Goal: Task Accomplishment & Management: Complete application form

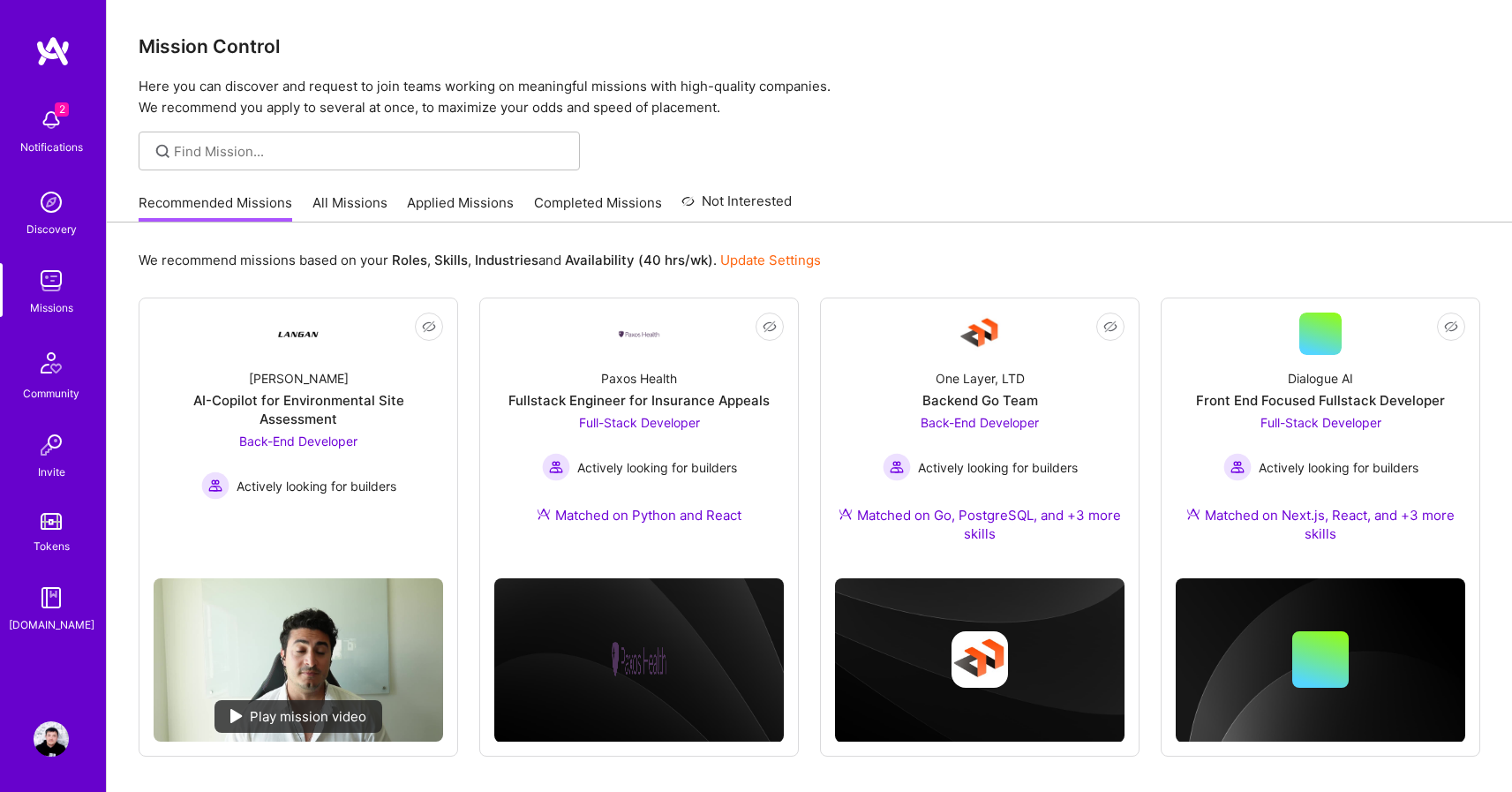
click at [999, 106] on p "Here you can discover and request to join teams working on meaningful missions …" at bounding box center [809, 97] width 1341 height 42
click at [974, 90] on p "Here you can discover and request to join teams working on meaningful missions …" at bounding box center [809, 97] width 1341 height 42
click at [995, 91] on p "Here you can discover and request to join teams working on meaningful missions …" at bounding box center [809, 97] width 1341 height 42
click at [1328, 376] on div "Dialogue AI" at bounding box center [1320, 378] width 65 height 18
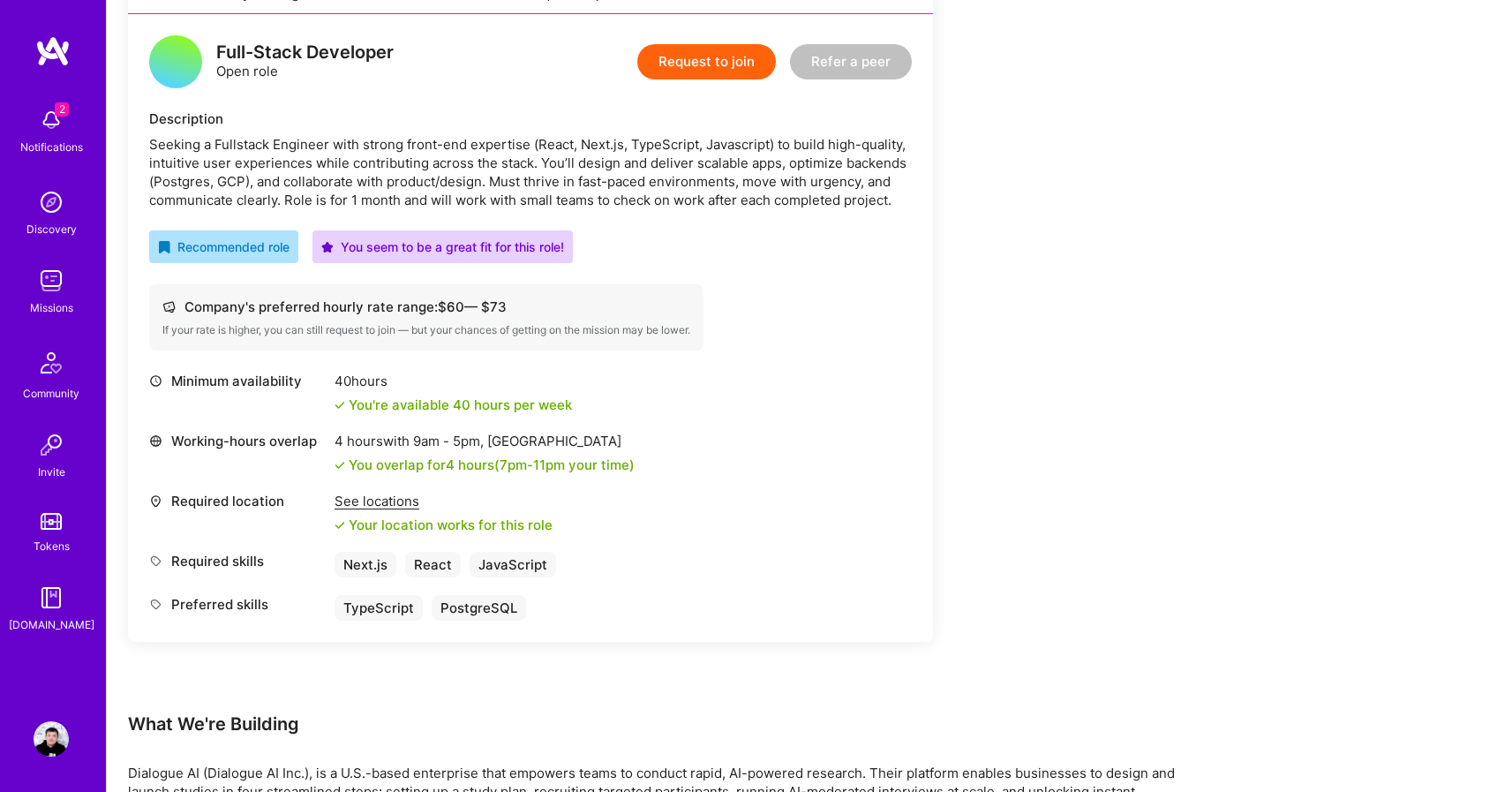
scroll to position [154, 0]
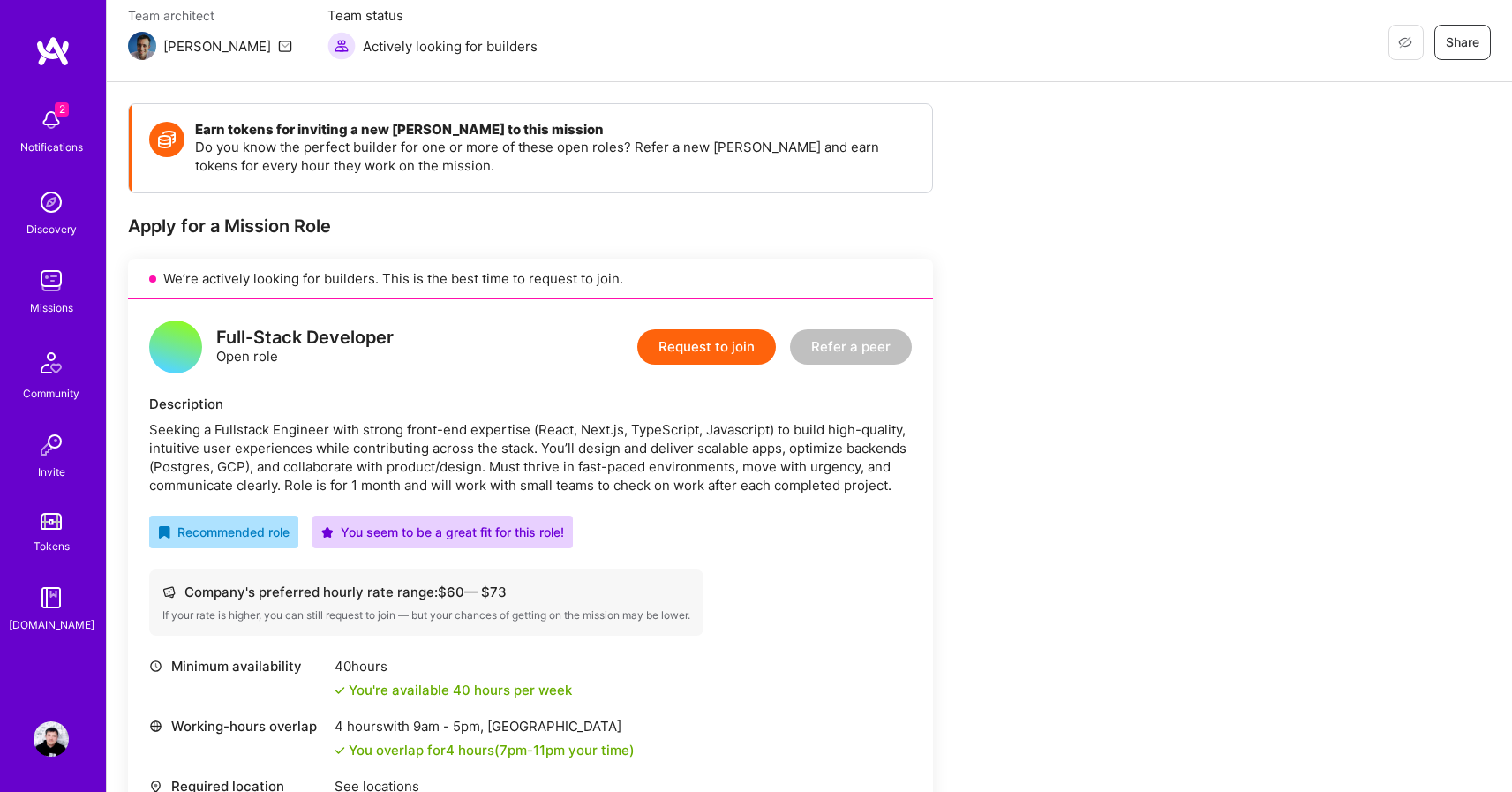
click at [716, 350] on button "Request to join" at bounding box center [707, 346] width 139 height 35
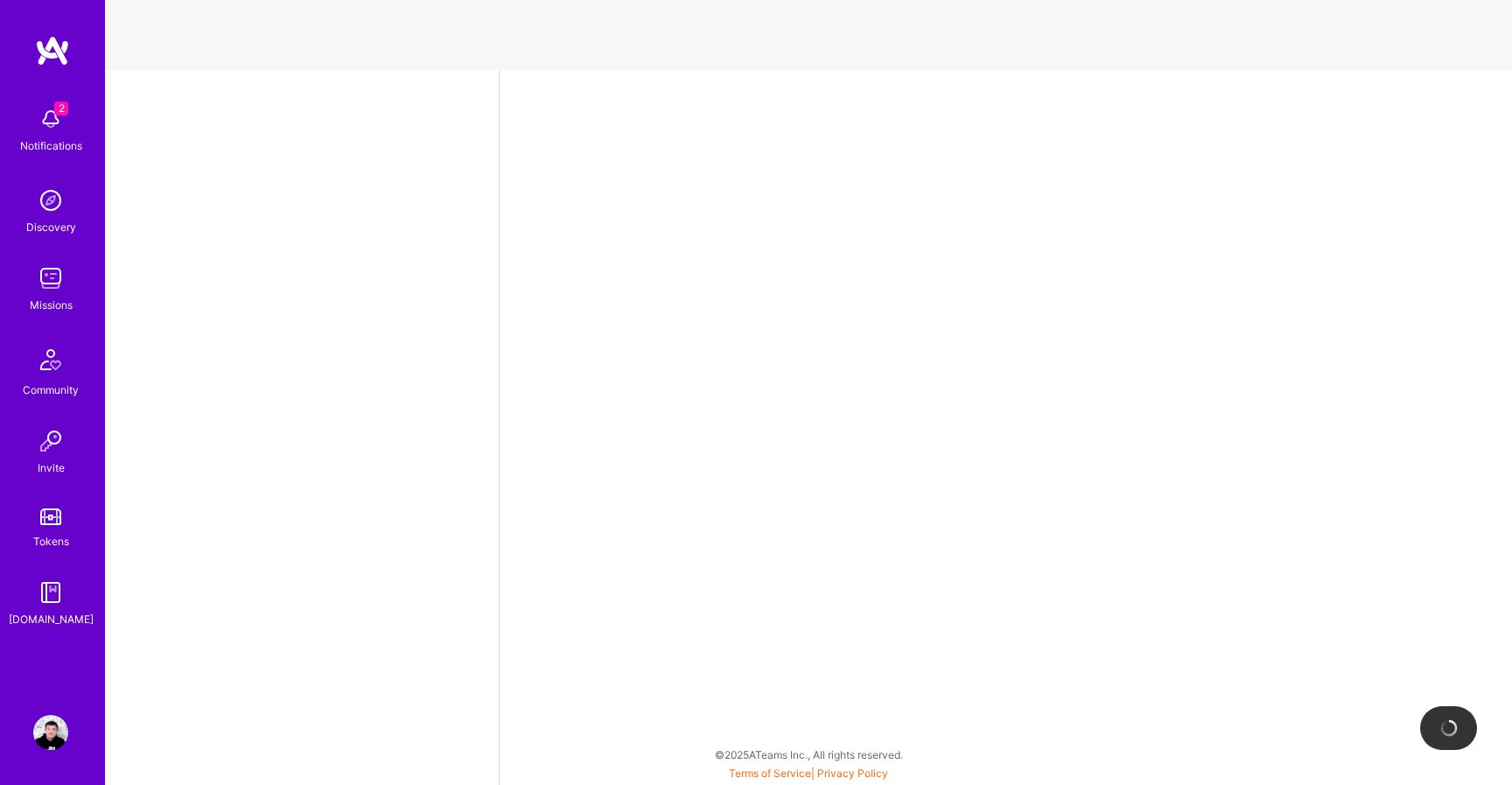
select select "RU"
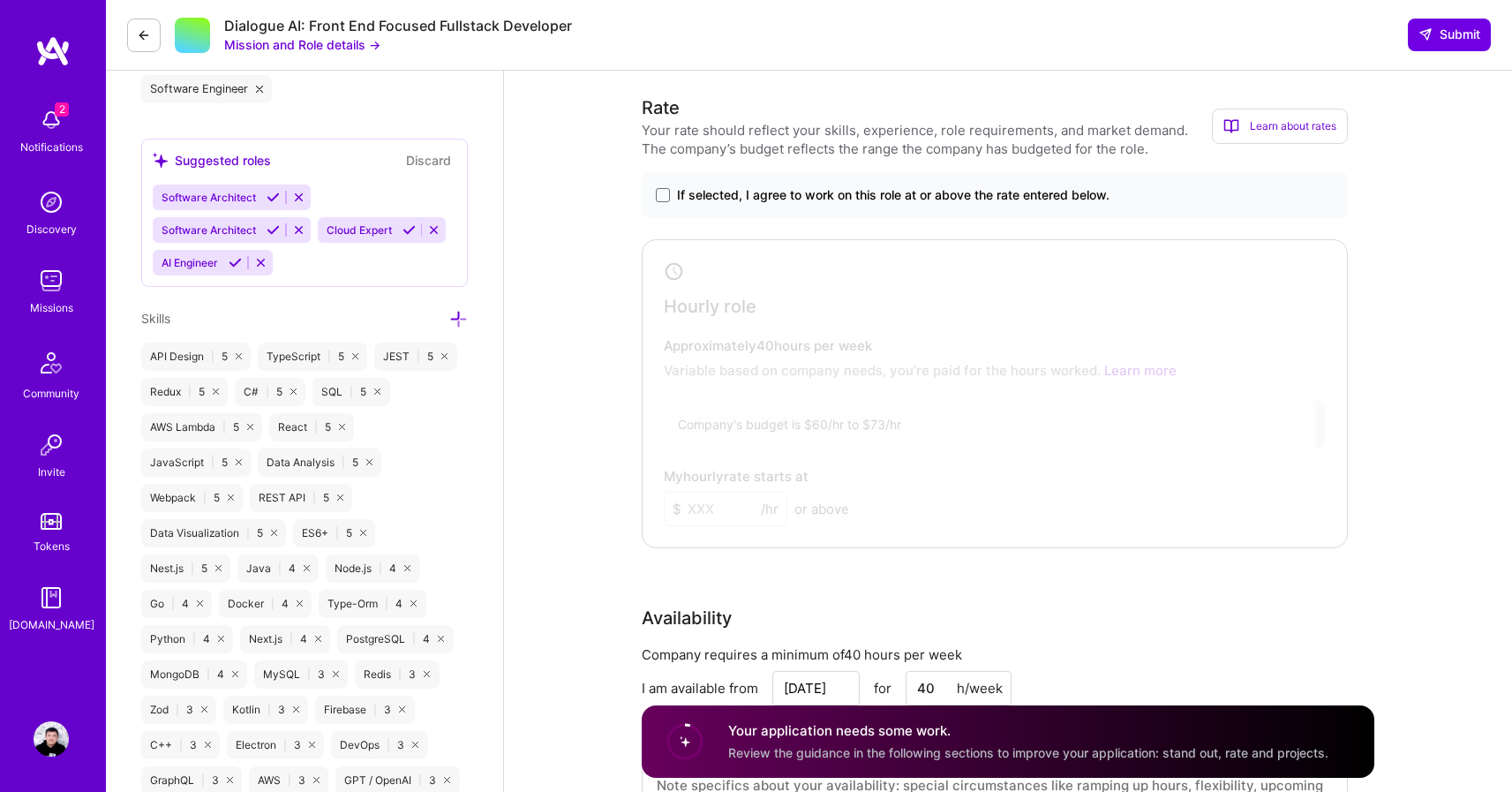
scroll to position [804, 0]
click at [665, 198] on label "If selected, I agree to work on this role at or above the rate entered below." at bounding box center [994, 192] width 678 height 17
click at [0, 0] on input "If selected, I agree to work on this role at or above the rate entered below." at bounding box center [0, 0] width 0 height 0
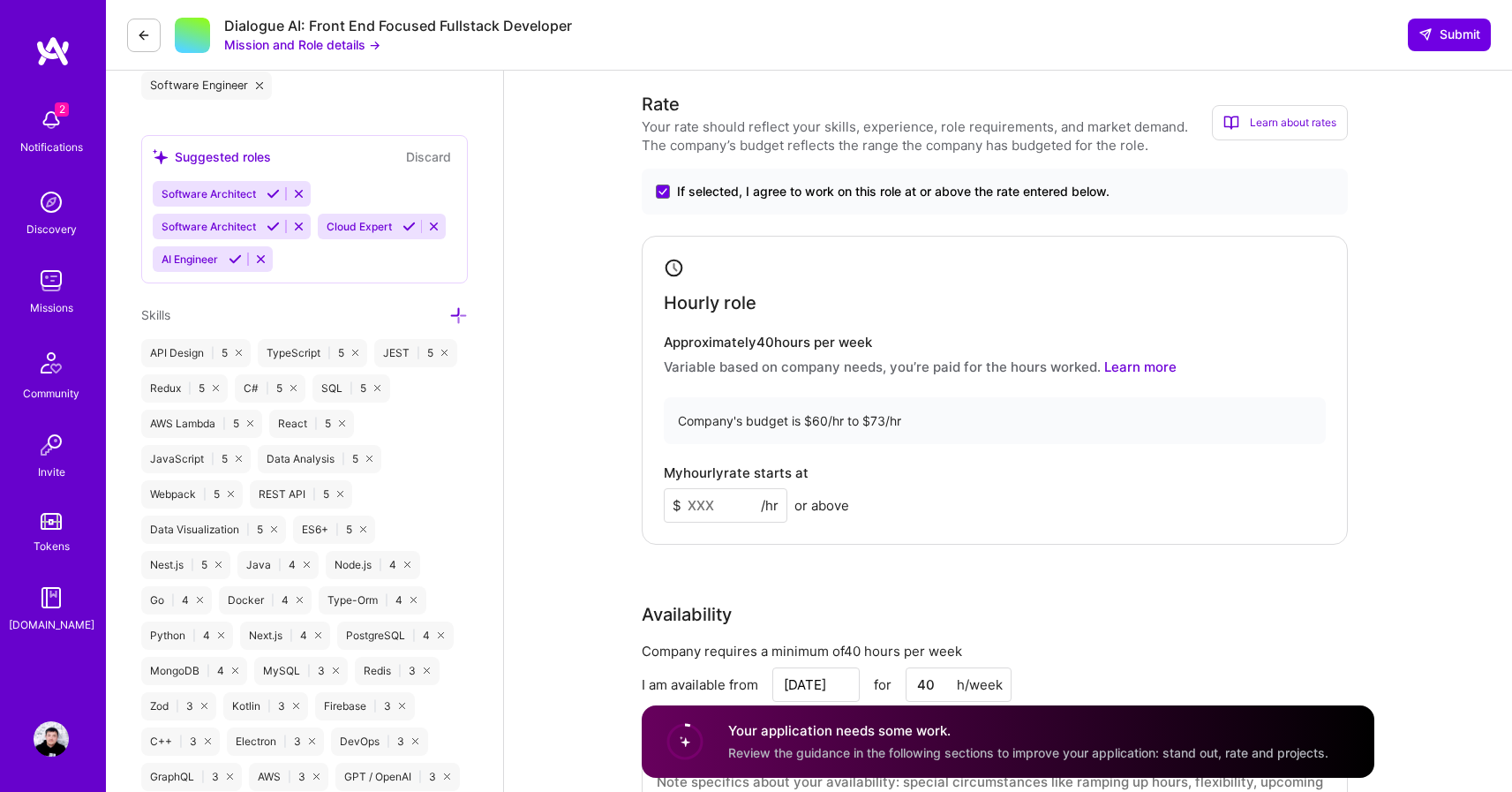
click at [729, 507] on input at bounding box center [725, 505] width 124 height 35
click at [803, 588] on div "Rate Your rate should reflect your skills, experience, role requirements, and m…" at bounding box center [1008, 471] width 733 height 760
click at [732, 499] on input "50" at bounding box center [725, 505] width 124 height 35
type input "55"
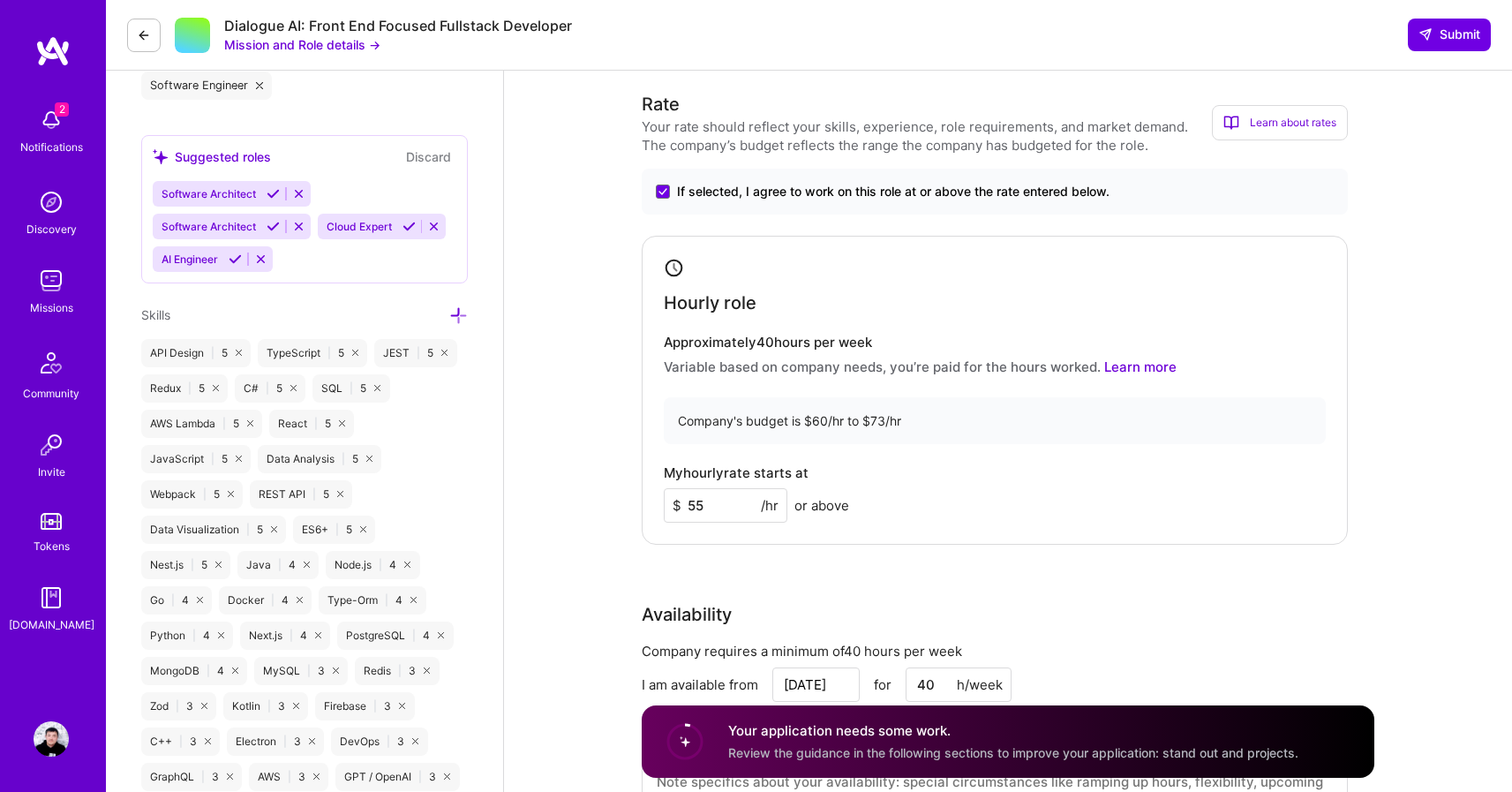
click at [1373, 559] on div "Rate Your rate should reflect your skills, experience, role requirements, and m…" at bounding box center [1008, 471] width 733 height 760
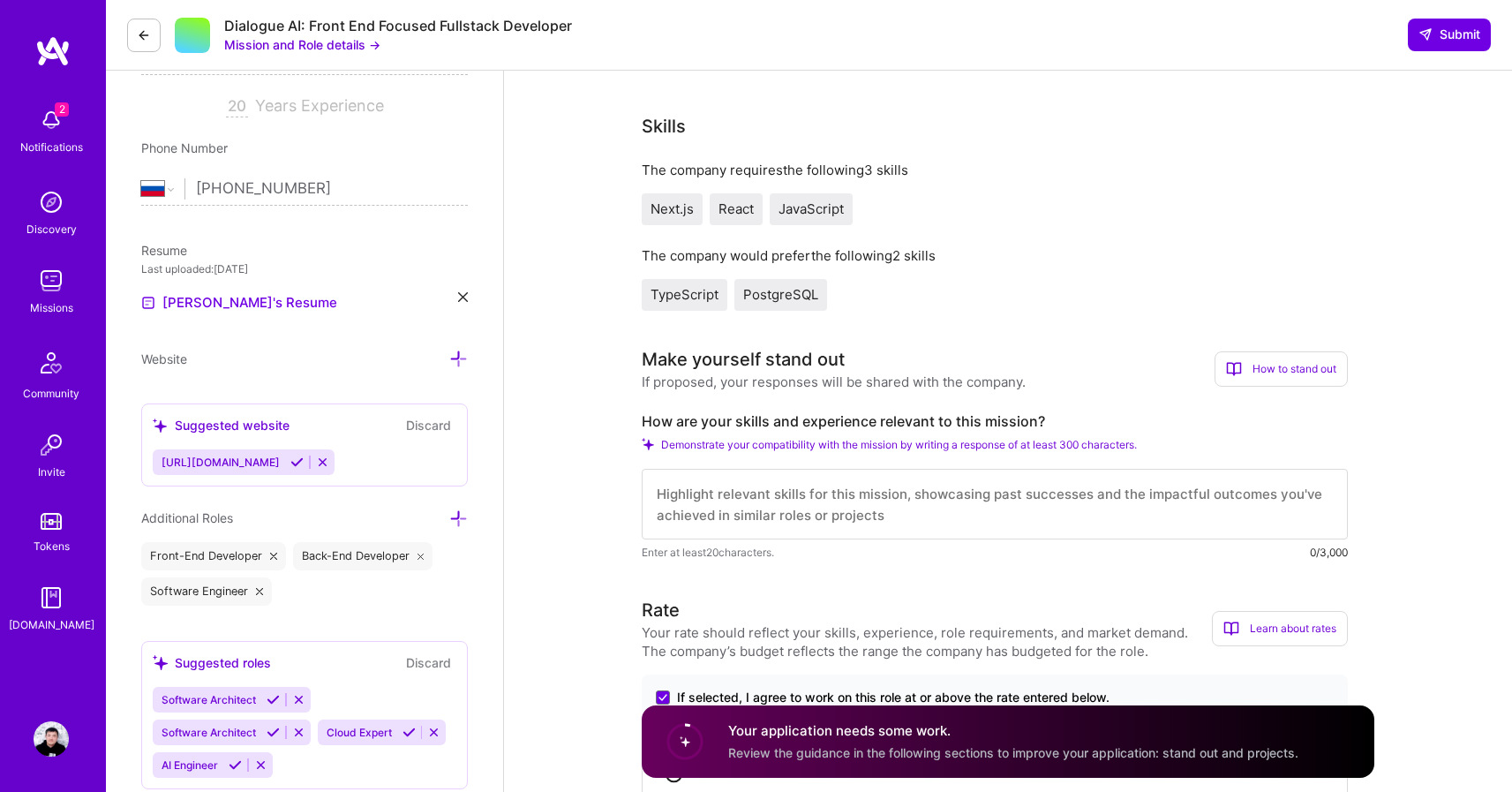
scroll to position [305, 0]
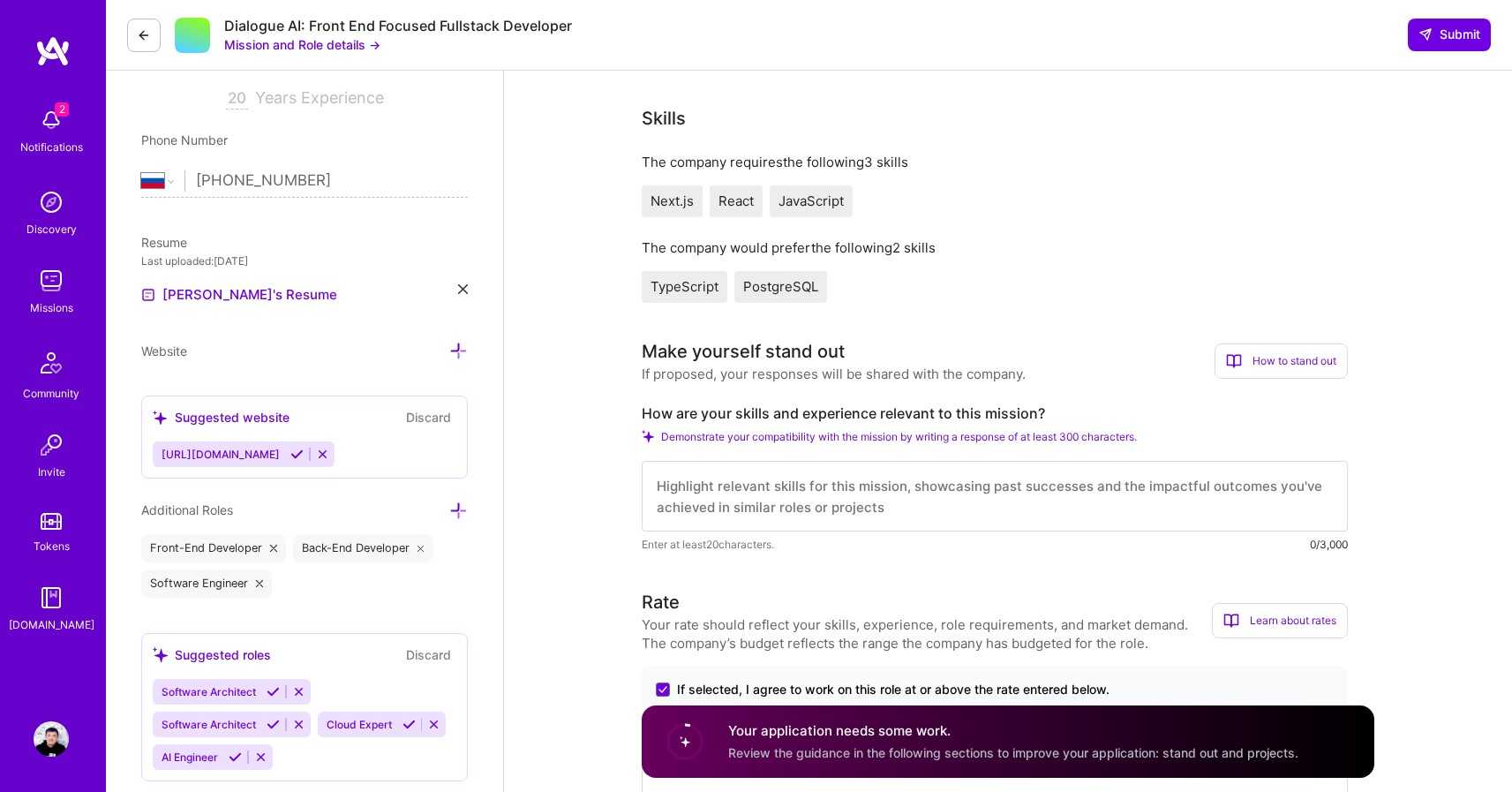
click at [977, 481] on textarea at bounding box center [994, 497] width 706 height 71
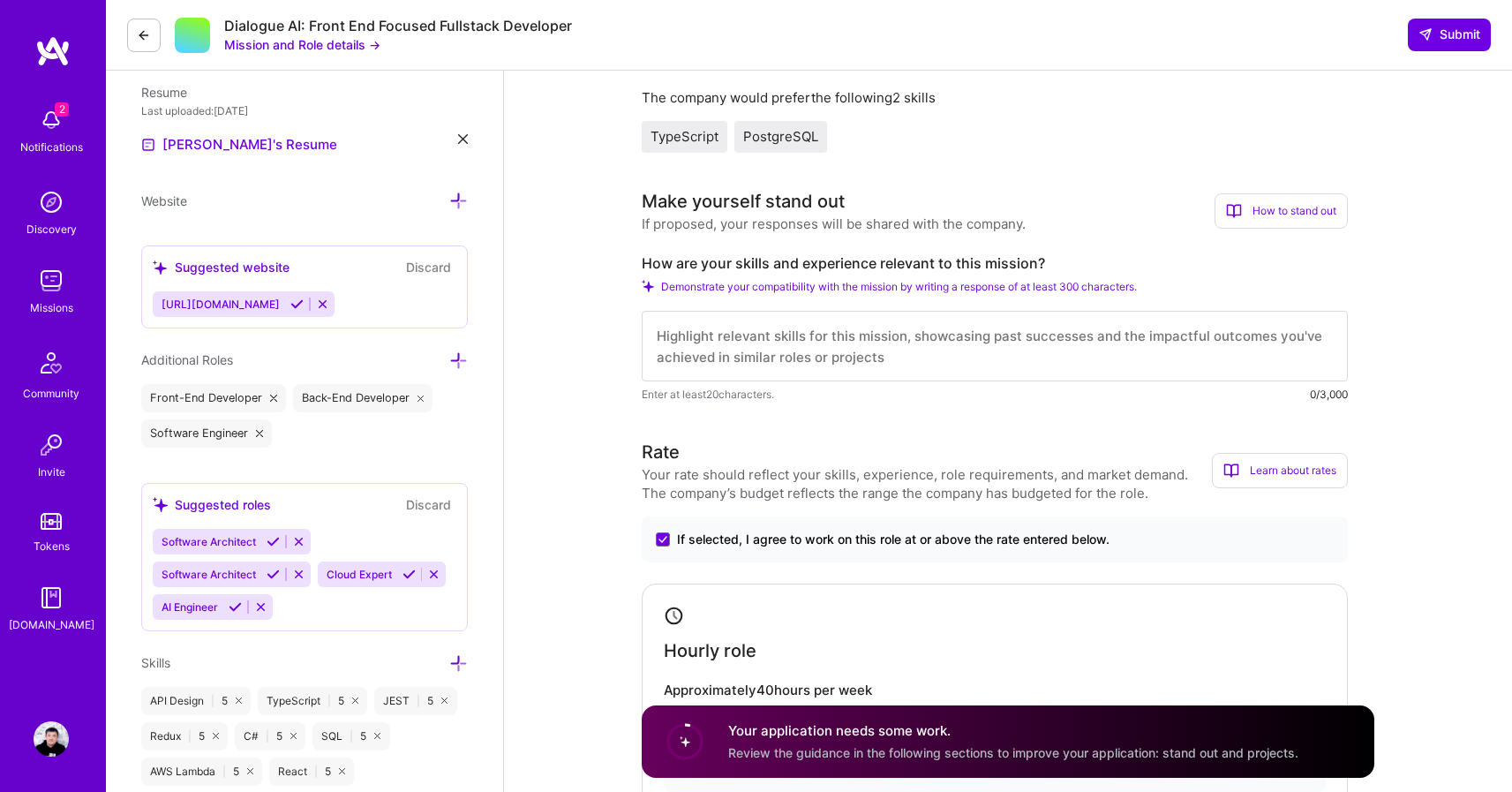
scroll to position [456, 0]
click at [907, 349] on textarea at bounding box center [994, 345] width 706 height 71
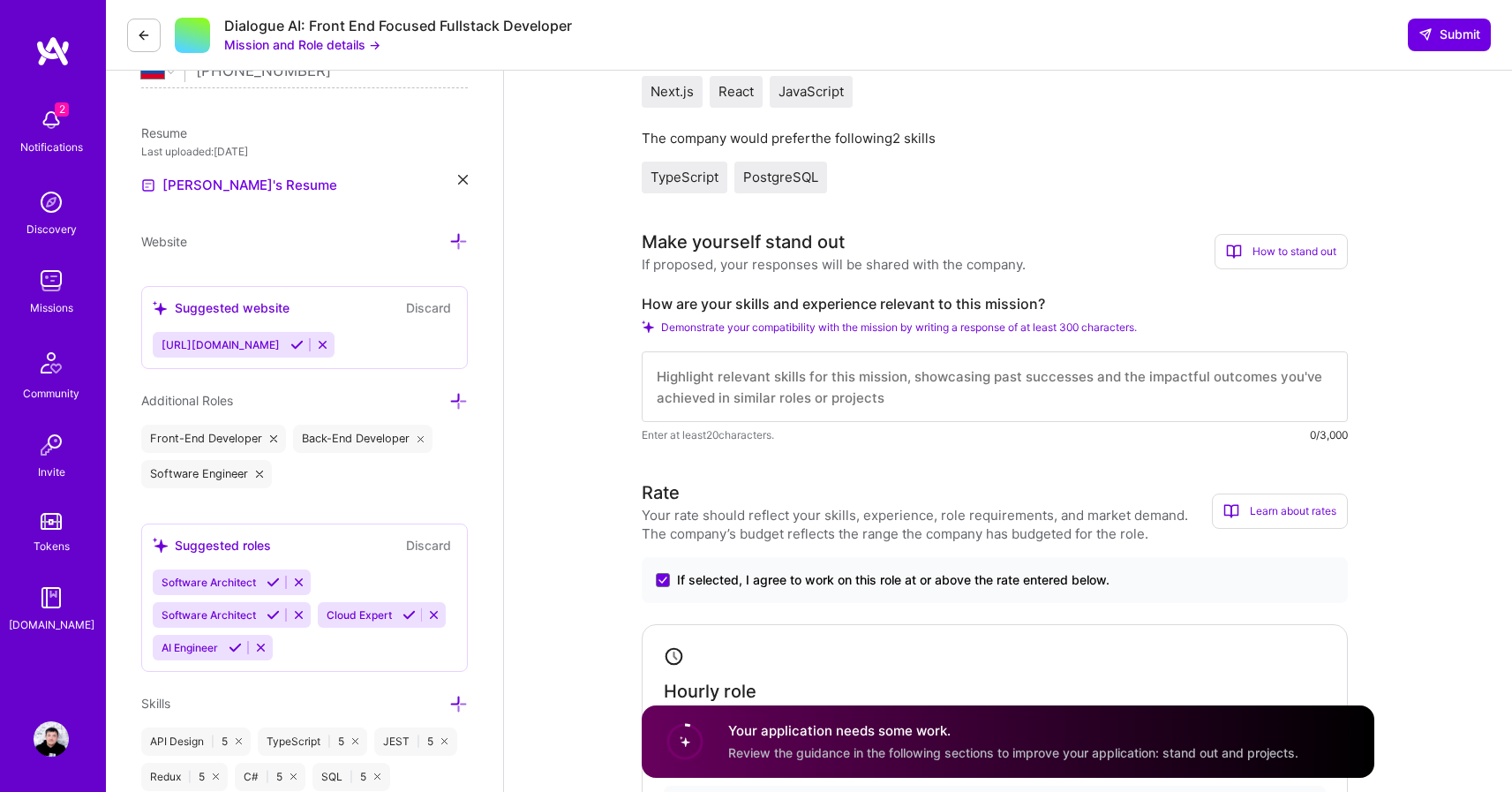
scroll to position [423, 0]
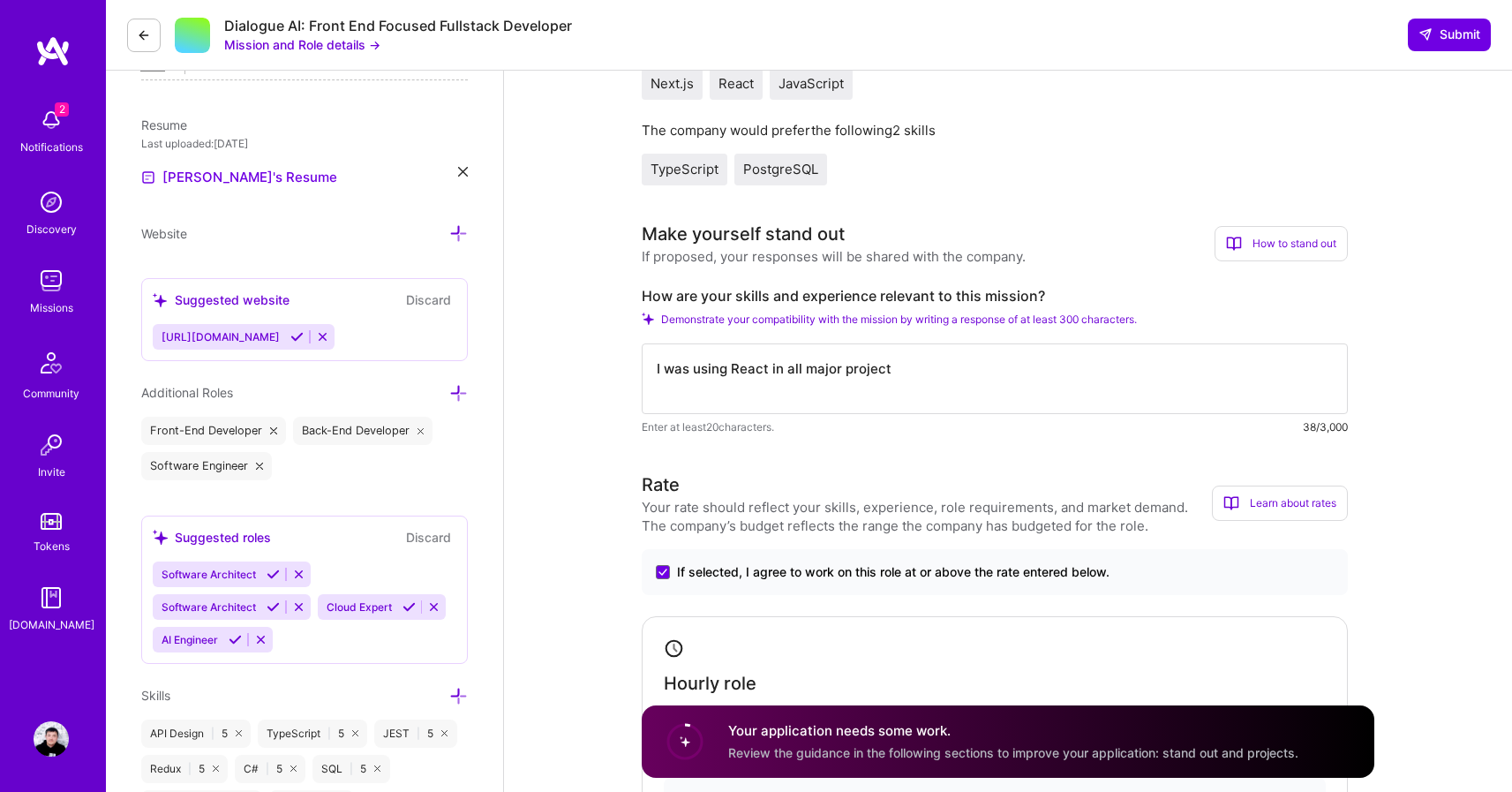
type textarea "I was using React in all major projects"
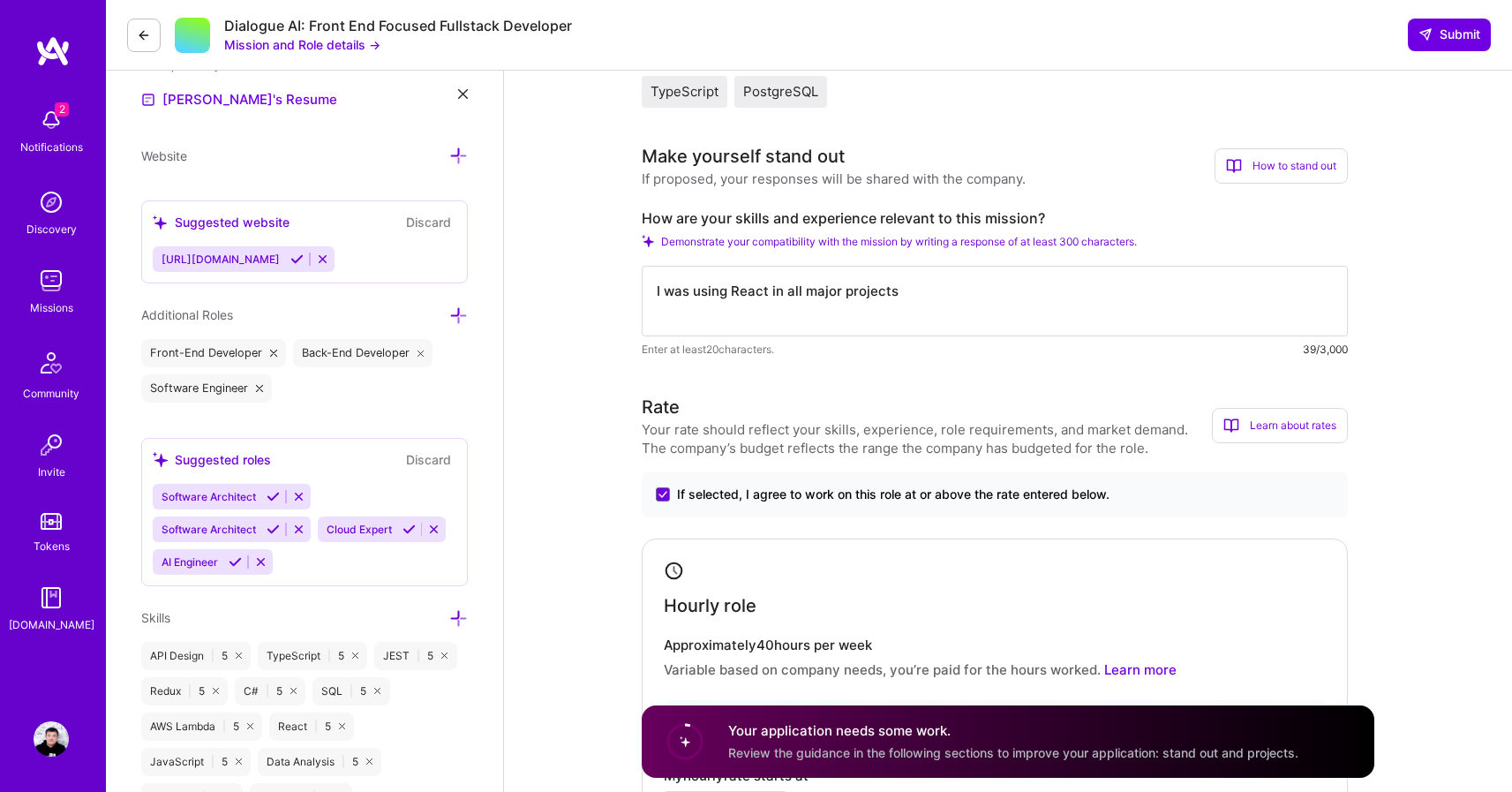
scroll to position [504, 0]
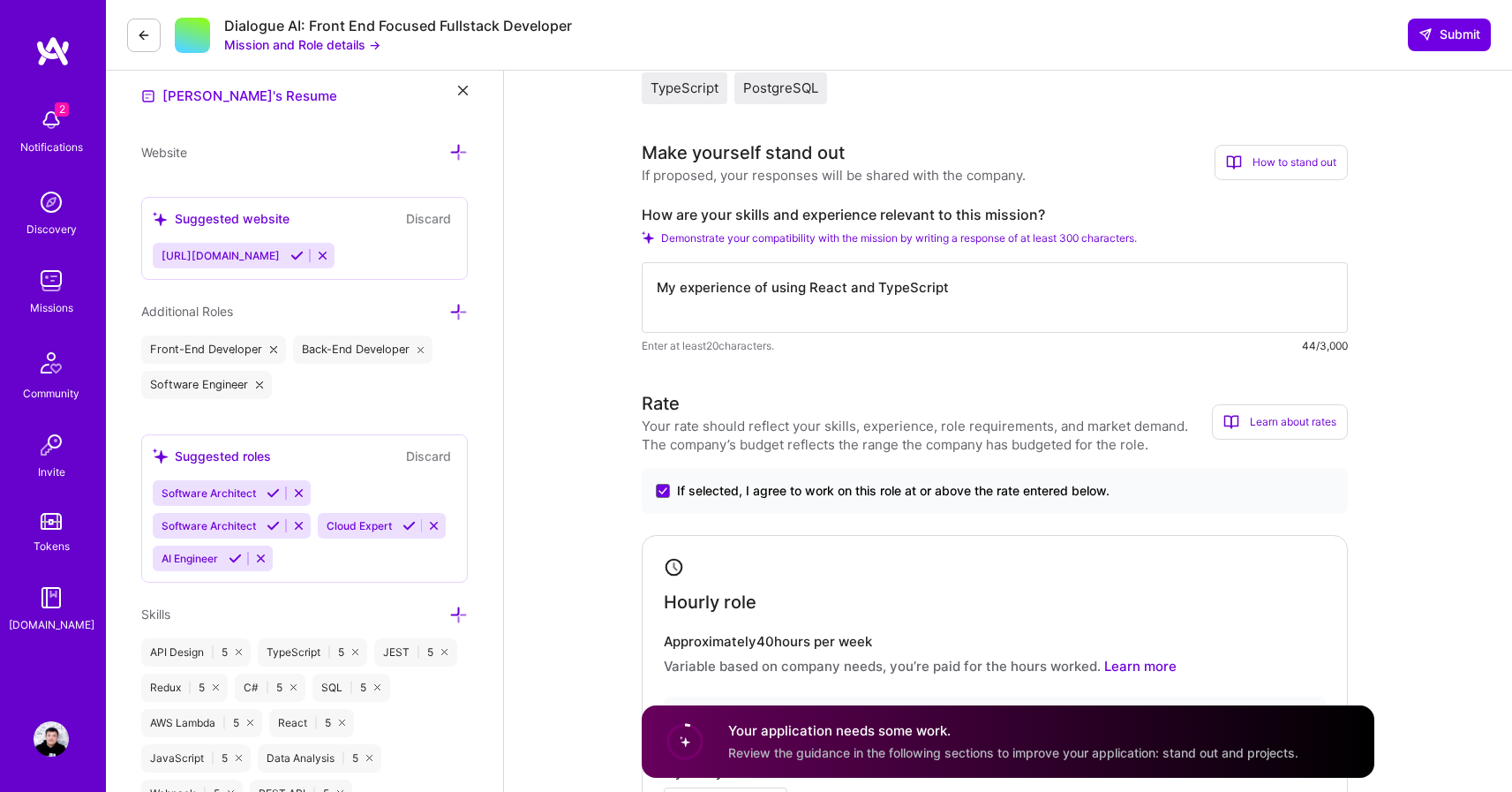
click at [1003, 295] on textarea "My experience of using React and TypeScript" at bounding box center [994, 297] width 706 height 71
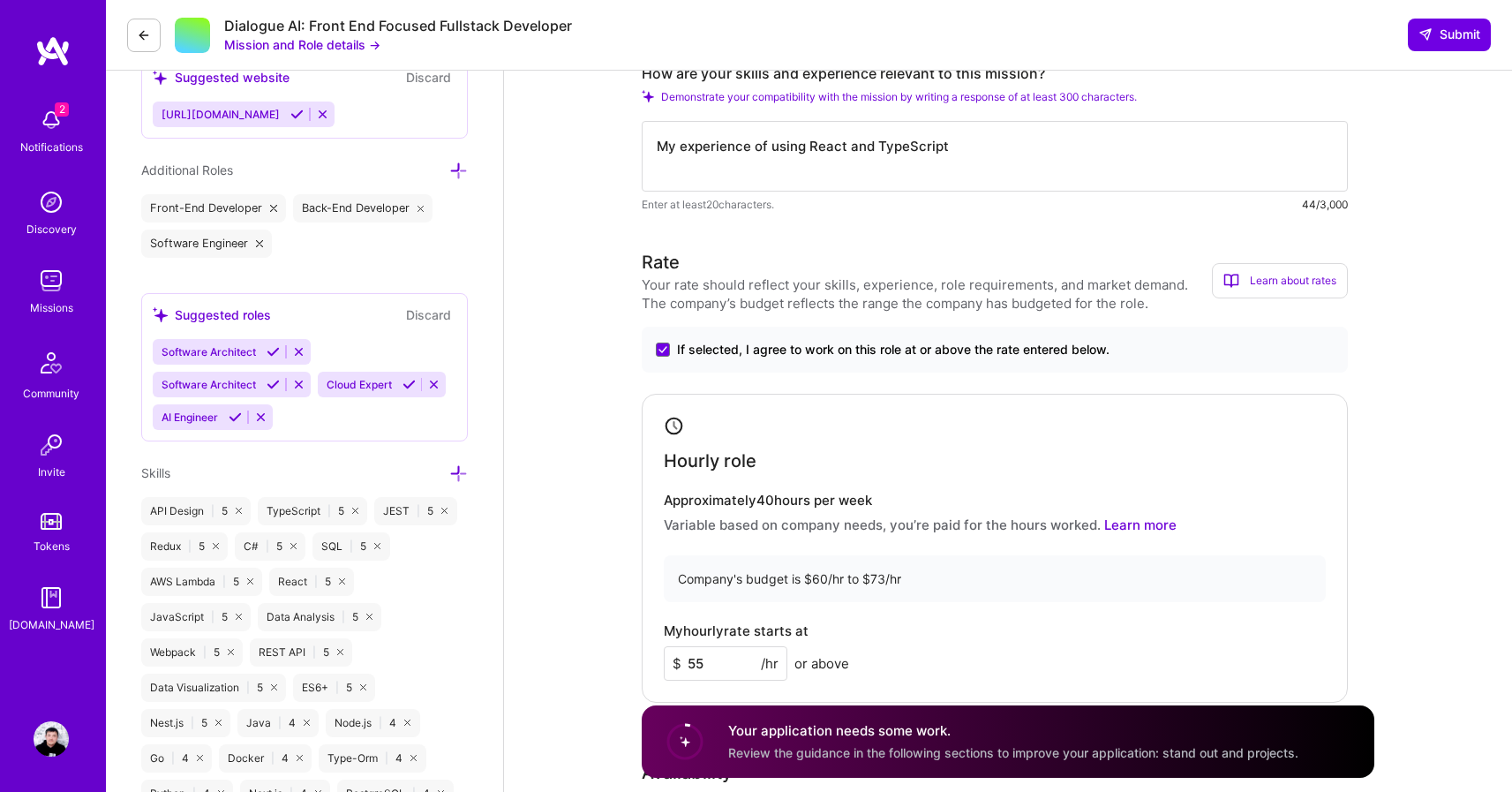
scroll to position [646, 0]
click at [982, 149] on textarea "My experience of using React and TypeScript is definetely" at bounding box center [994, 155] width 706 height 71
click at [1094, 150] on textarea "My experience of using React and TypeScript is definitely" at bounding box center [994, 155] width 706 height 71
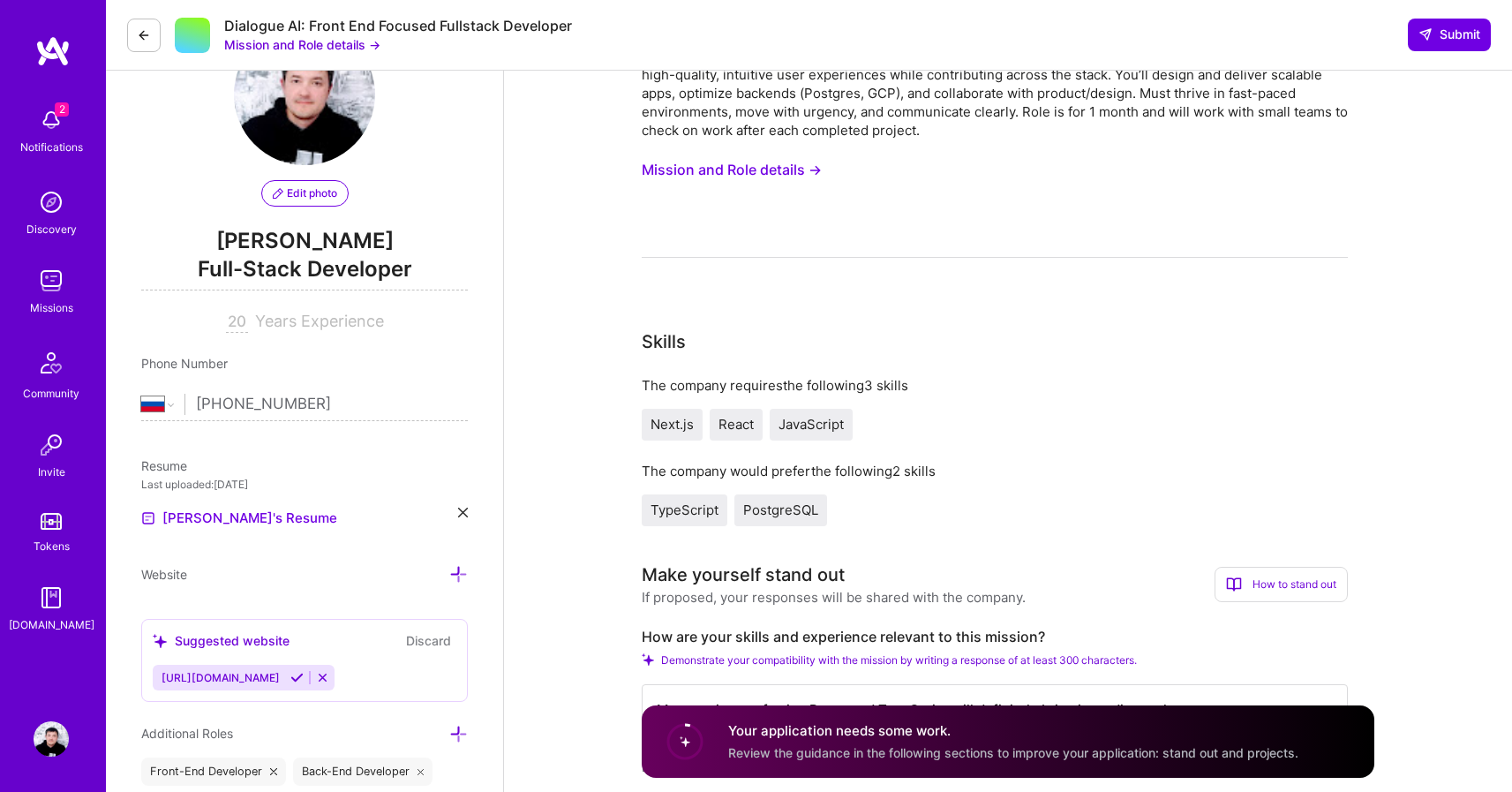
scroll to position [28, 0]
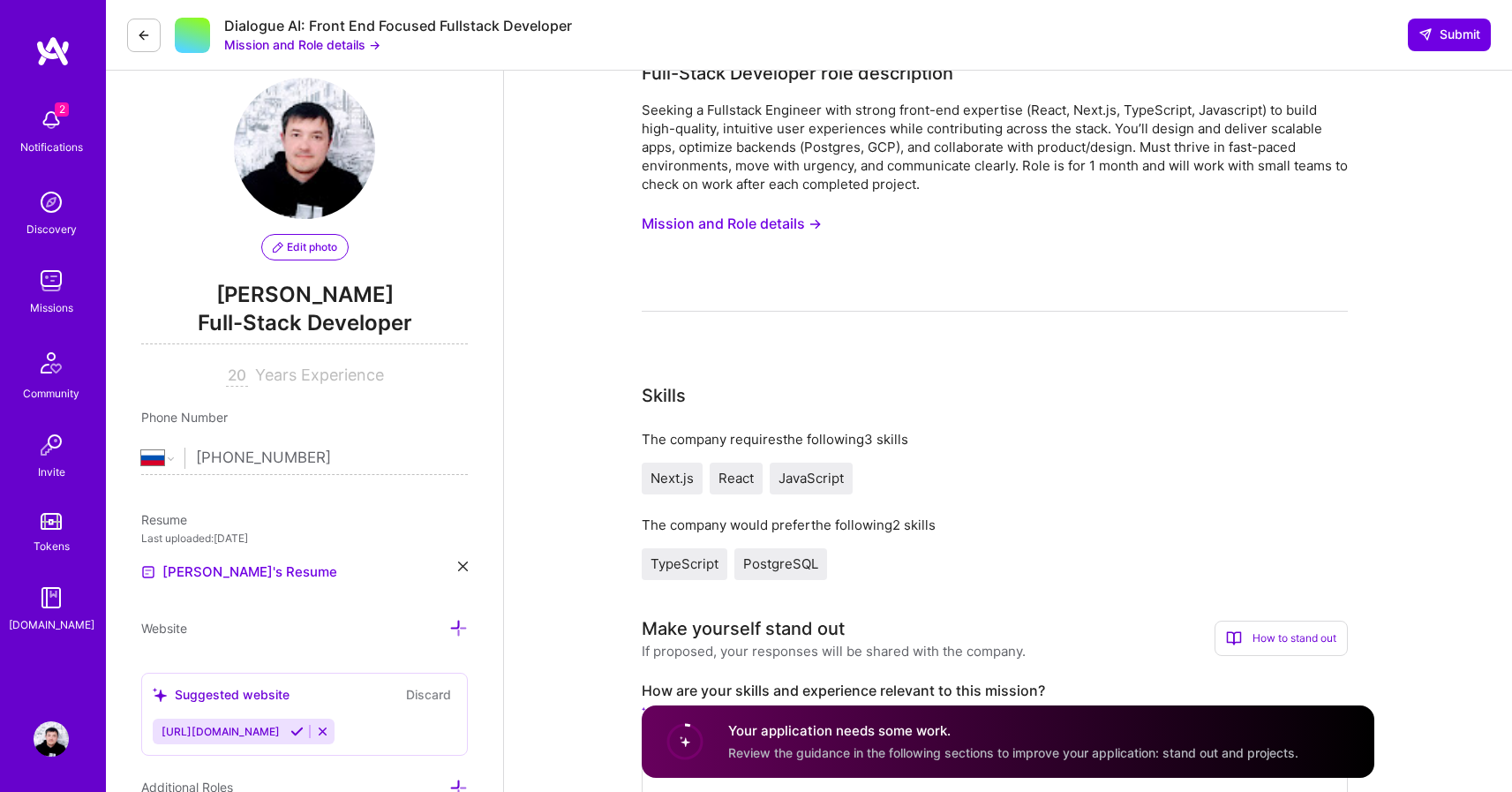
type textarea "My experience of using React and TypeScript will definitely bring immediate val…"
click at [723, 228] on button "Mission and Role details →" at bounding box center [732, 223] width 180 height 33
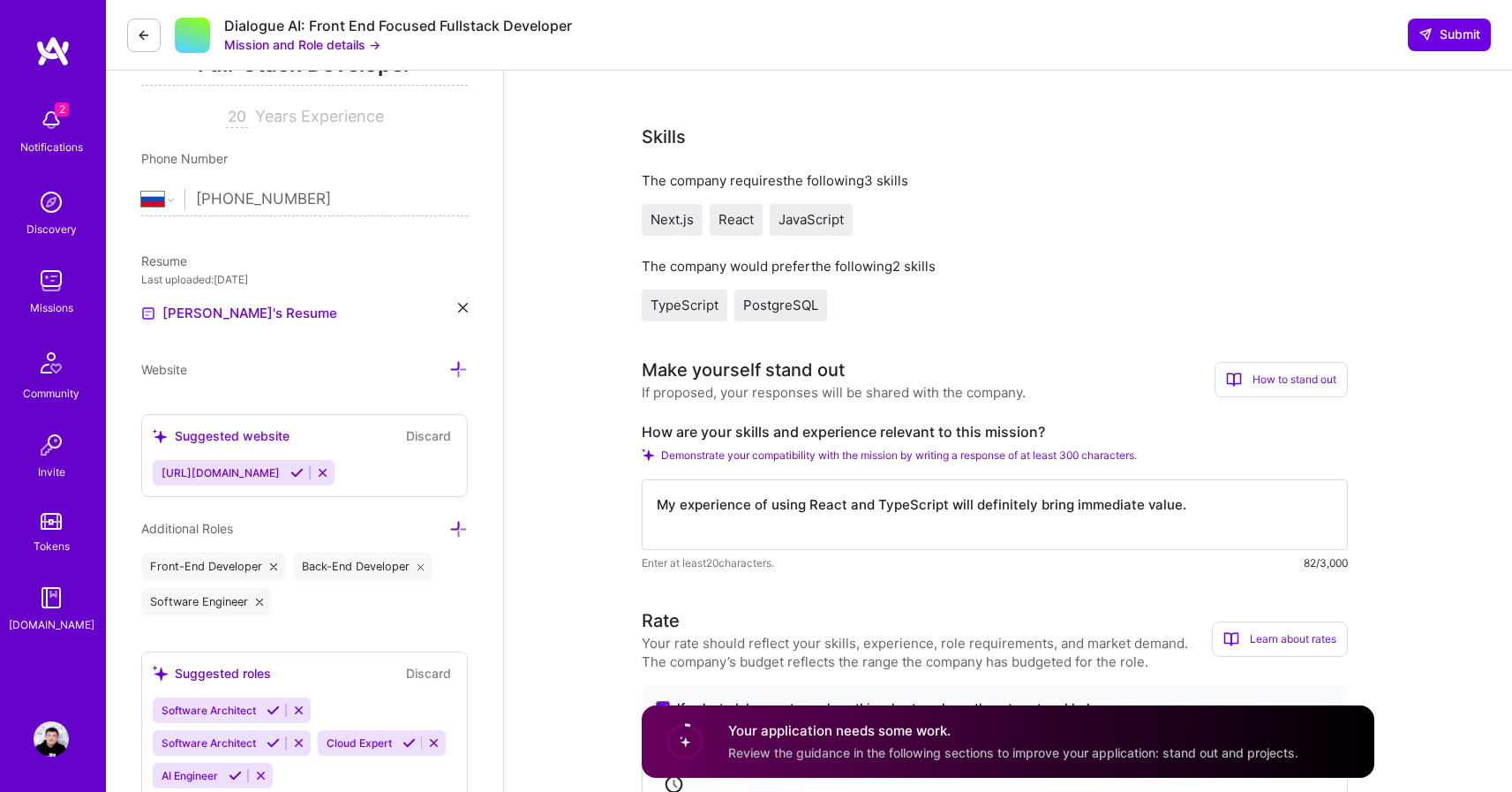
scroll to position [288, 0]
click at [1226, 520] on textarea "My experience of using React and TypeScript will definitely bring immediate val…" at bounding box center [994, 514] width 706 height 71
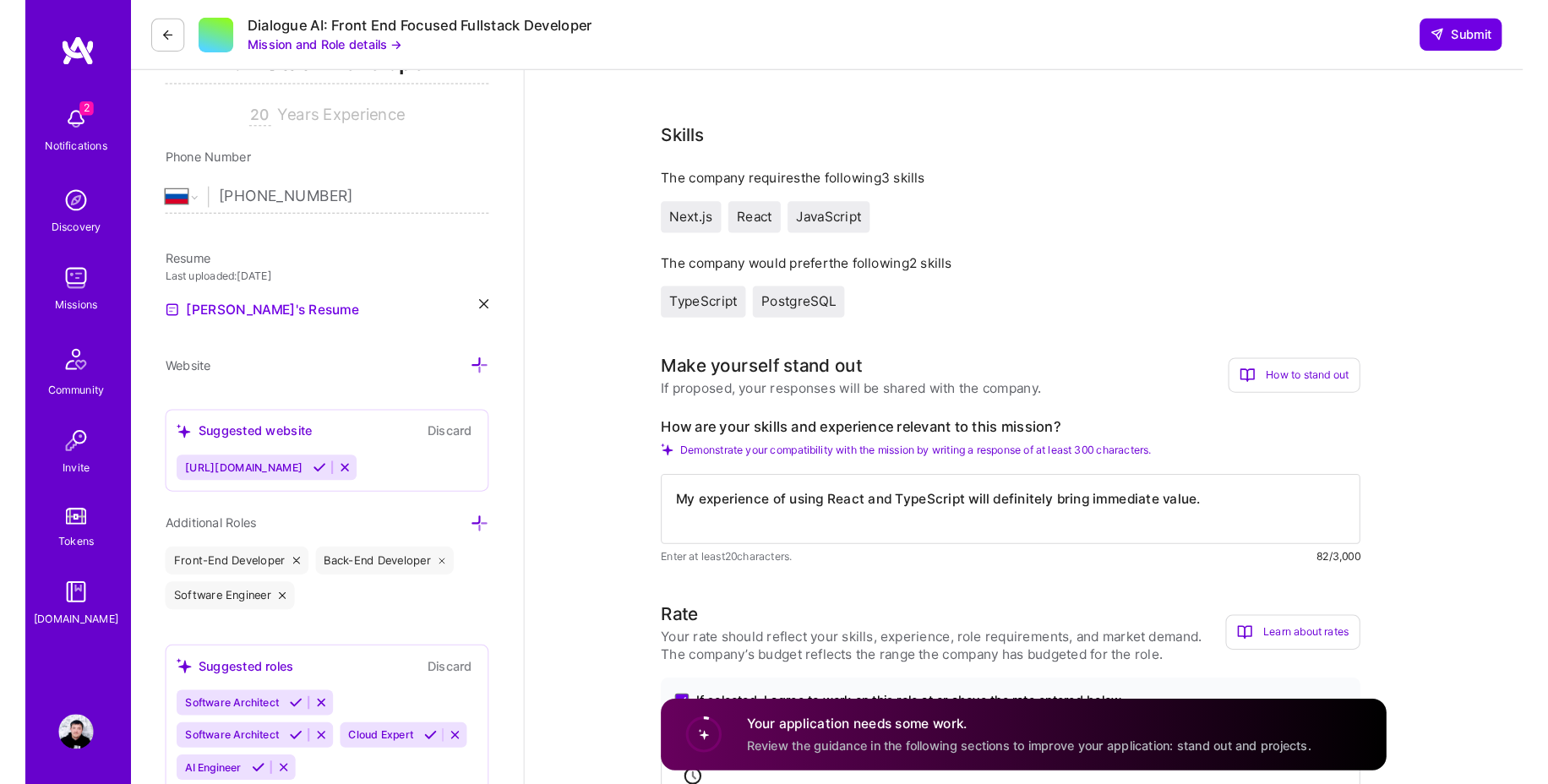
scroll to position [0, 0]
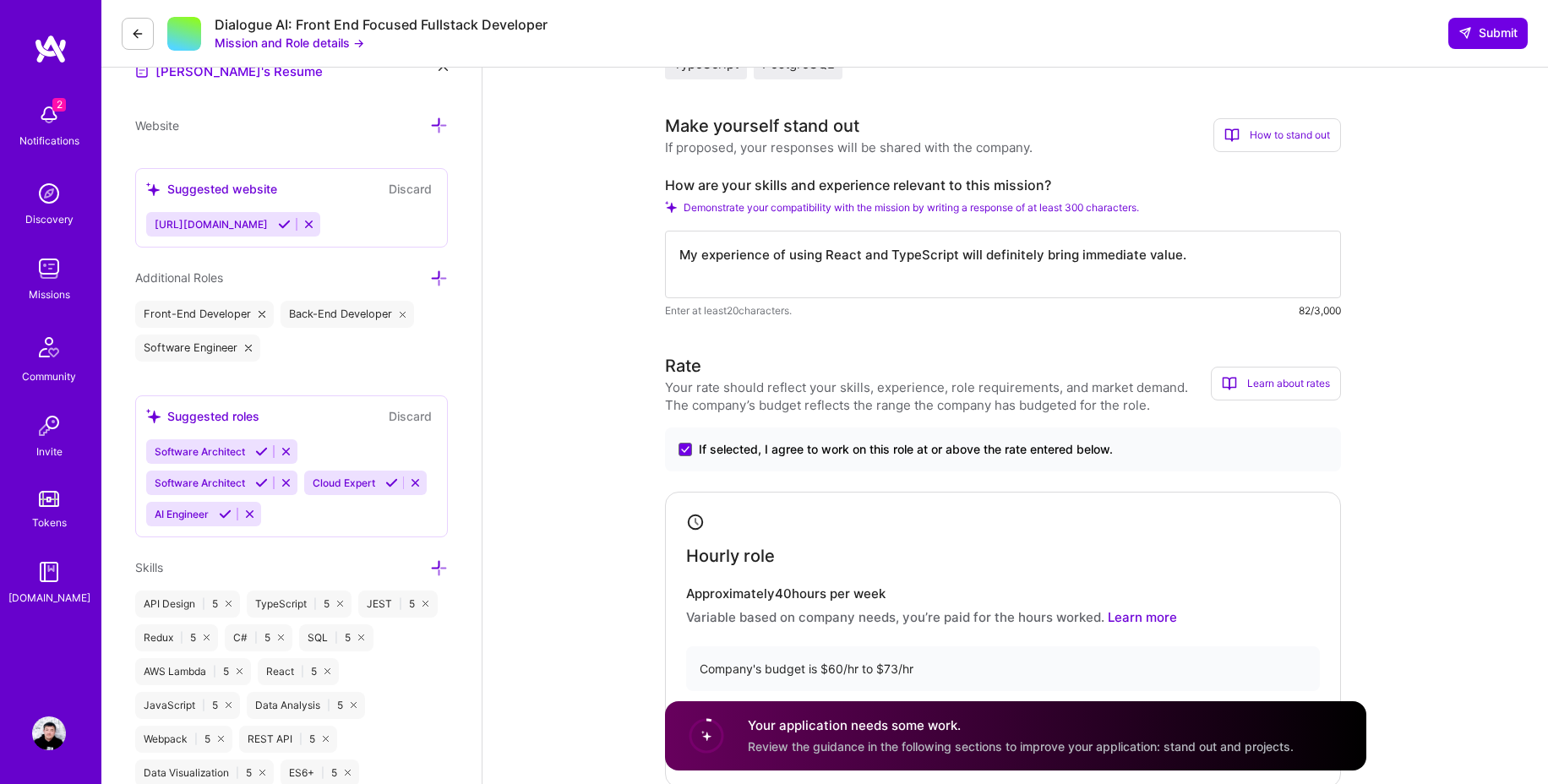
scroll to position [516, 0]
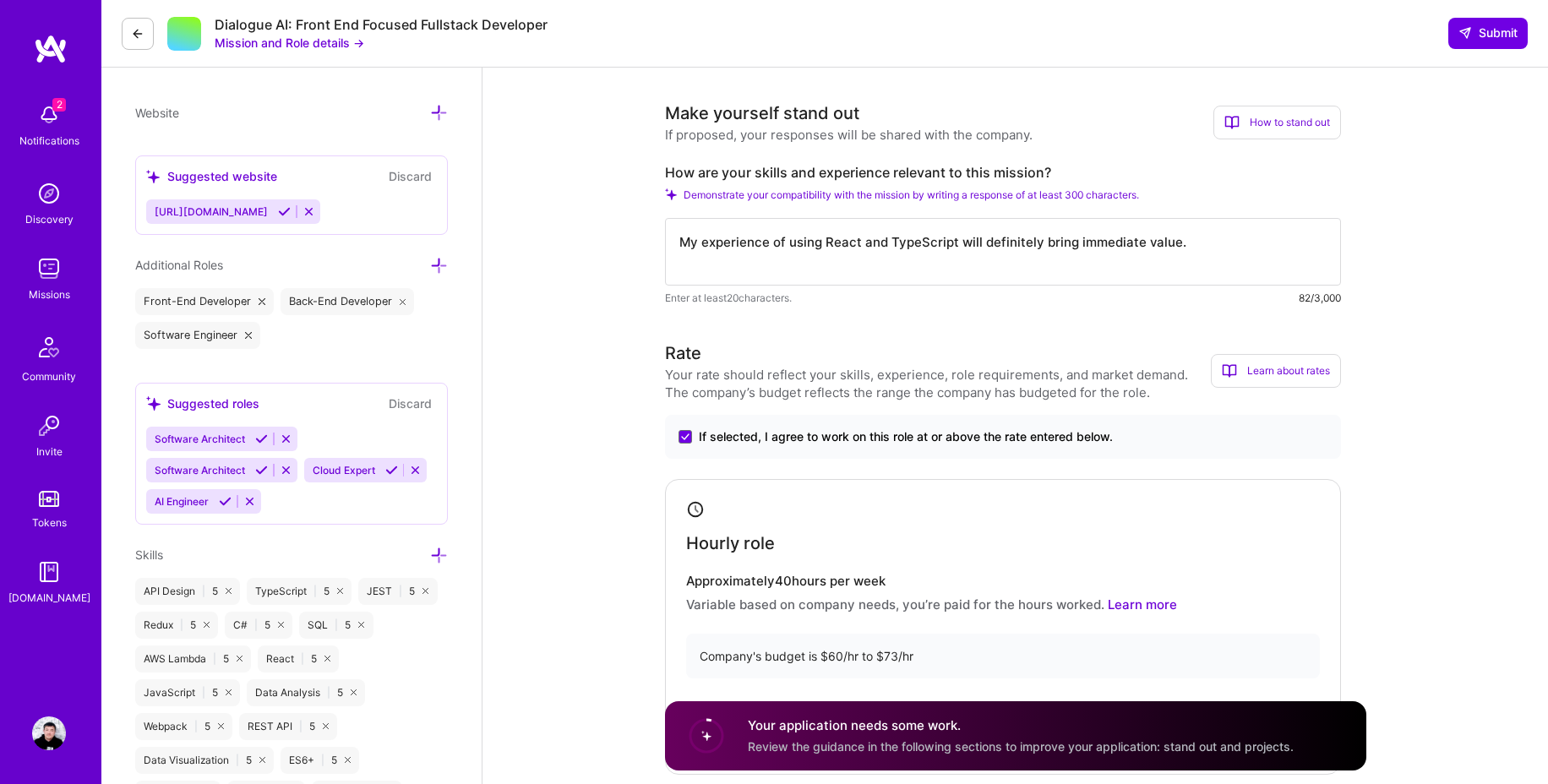
click at [1231, 242] on textarea "My experience of using React and TypeScript will definitely bring immediate val…" at bounding box center [1003, 252] width 676 height 68
